Goal: Information Seeking & Learning: Learn about a topic

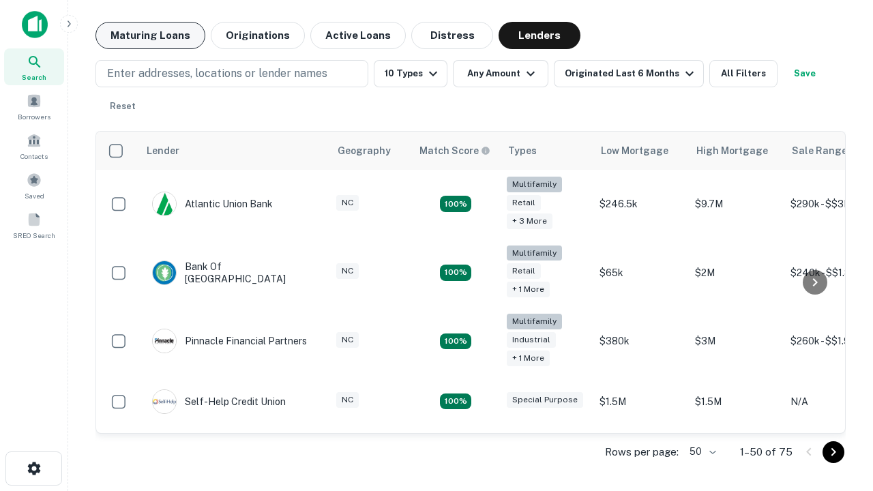
click at [150, 35] on button "Maturing Loans" at bounding box center [151, 35] width 110 height 27
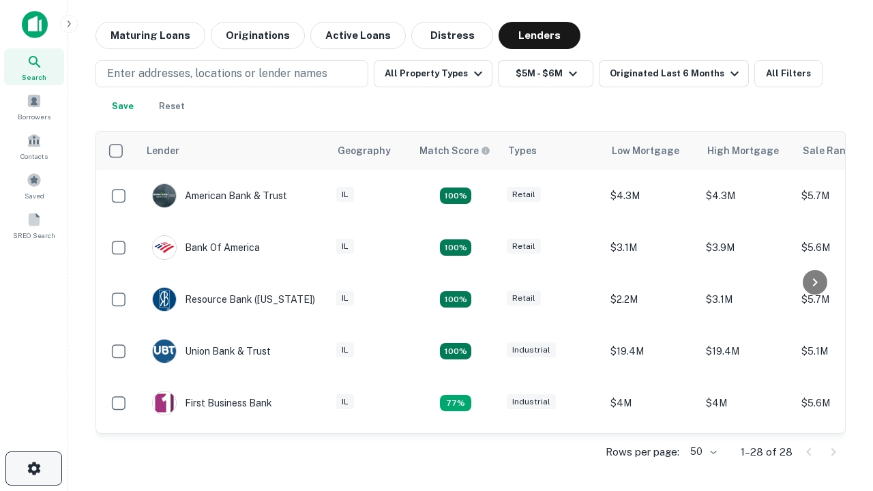
click at [33, 469] on icon "button" at bounding box center [34, 469] width 16 height 16
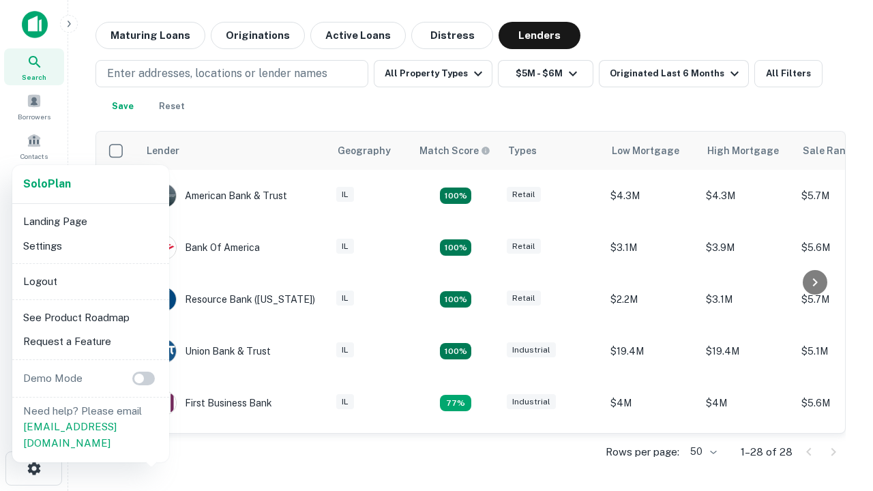
click at [90, 281] on li "Logout" at bounding box center [91, 282] width 146 height 25
